Goal: Transaction & Acquisition: Purchase product/service

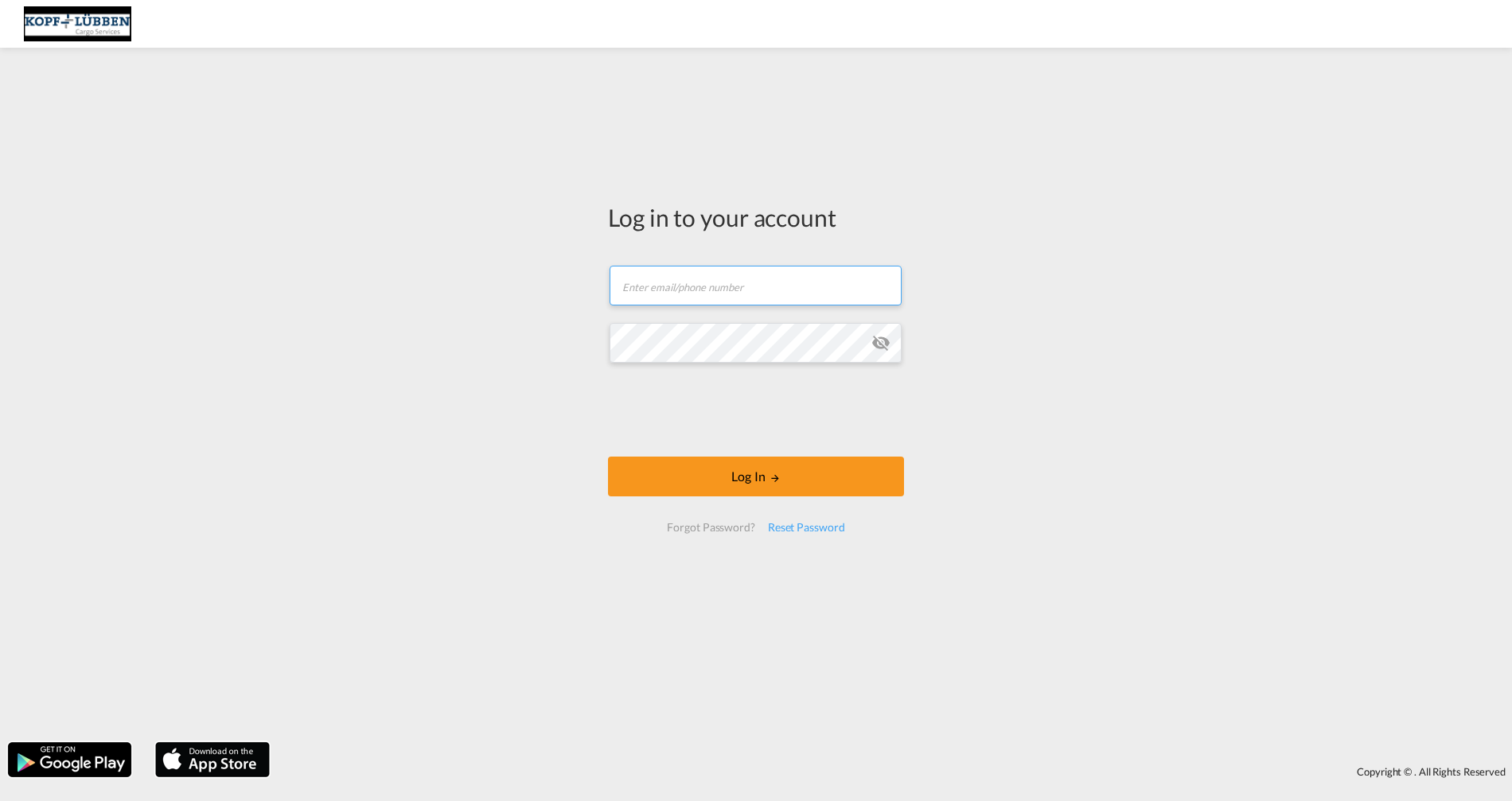
type input "[PERSON_NAME][EMAIL_ADDRESS][PERSON_NAME][DOMAIN_NAME]"
click at [780, 452] on form "[PERSON_NAME][EMAIL_ADDRESS][PERSON_NAME][DOMAIN_NAME] Log In Forgot Password? …" at bounding box center [755, 399] width 296 height 298
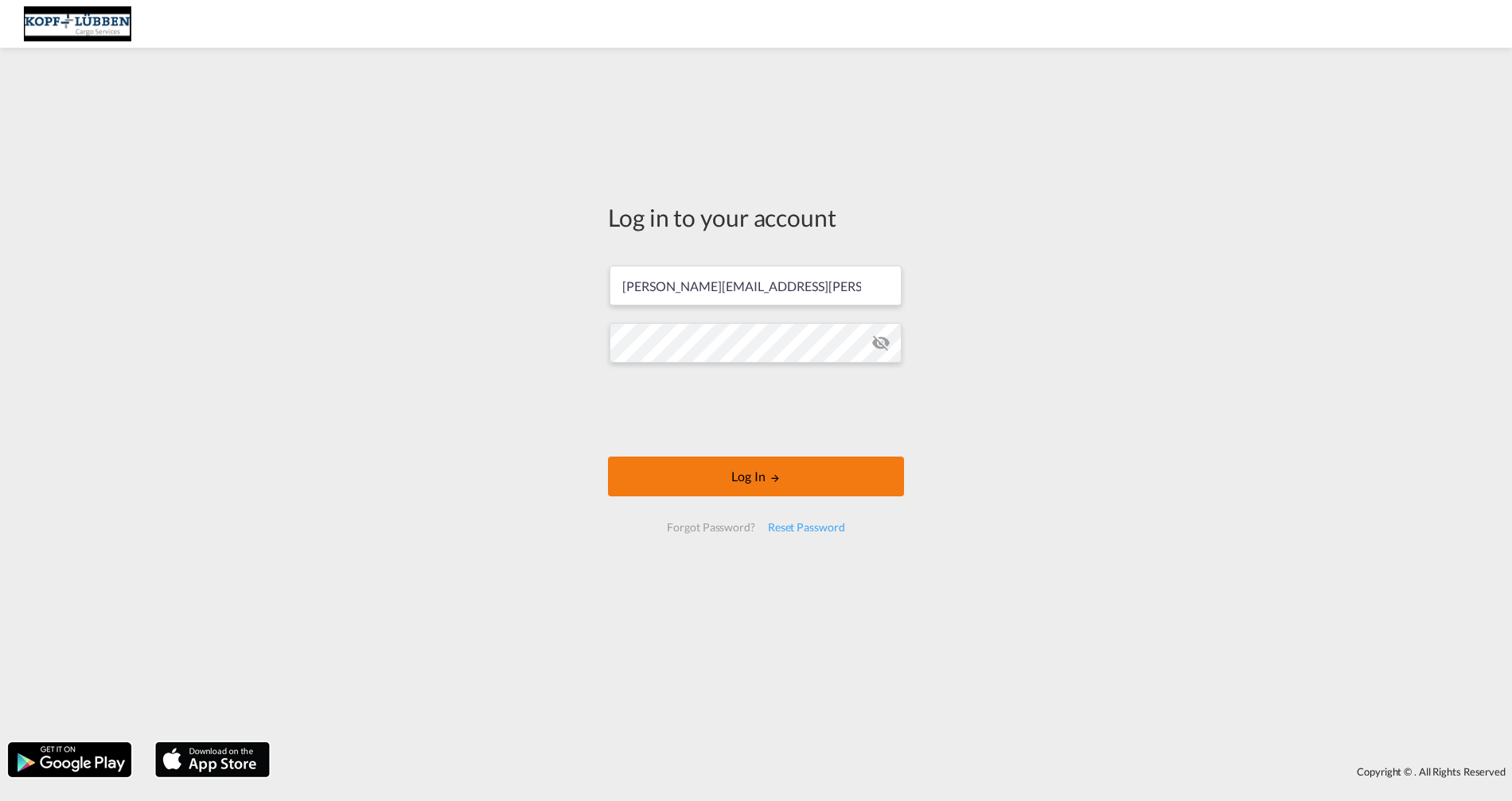
click at [787, 475] on button "Log In" at bounding box center [755, 476] width 296 height 40
